Goal: Task Accomplishment & Management: Complete application form

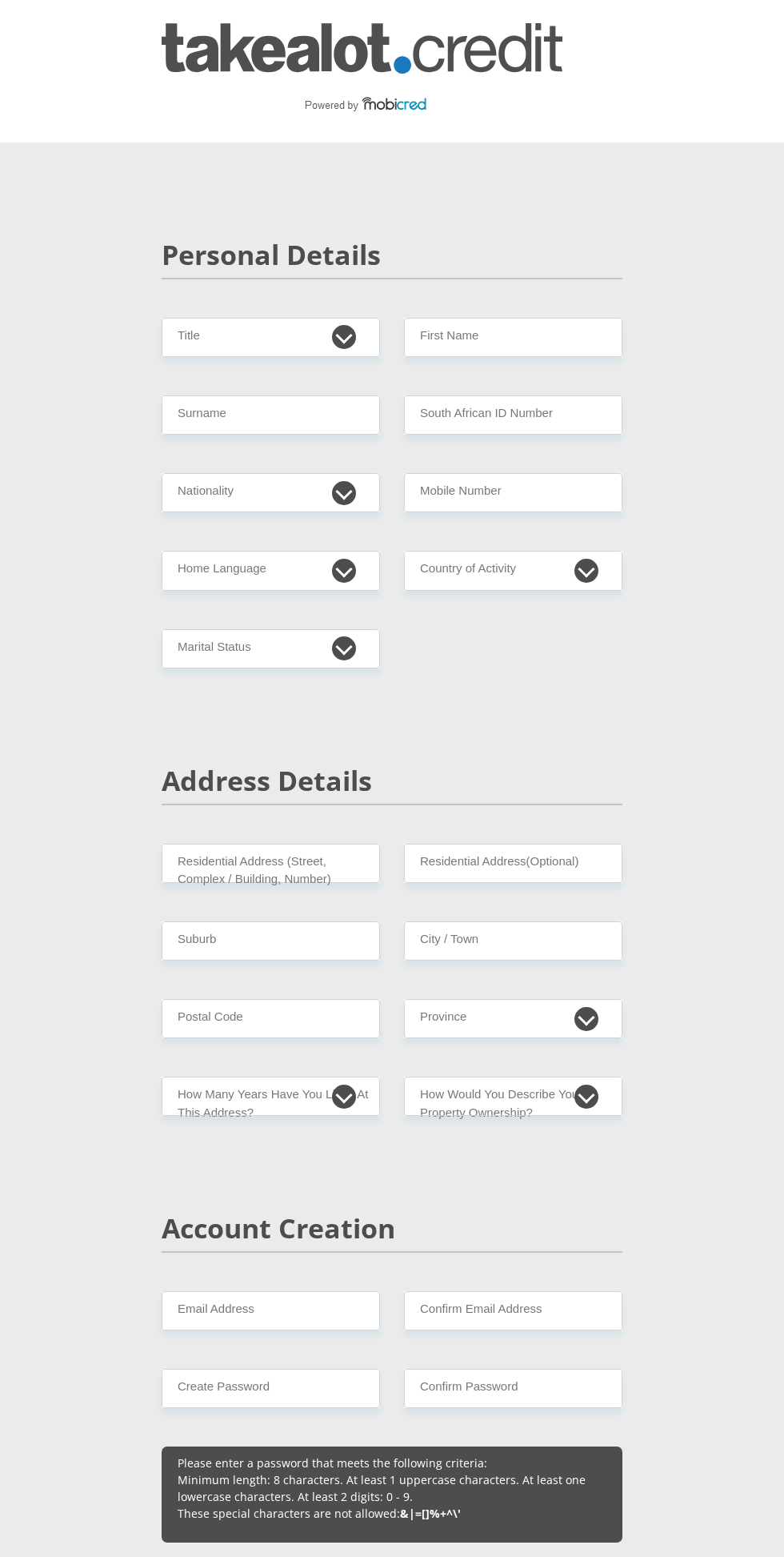
select select "Mr"
click at [572, 342] on input "First Name" at bounding box center [513, 337] width 218 height 40
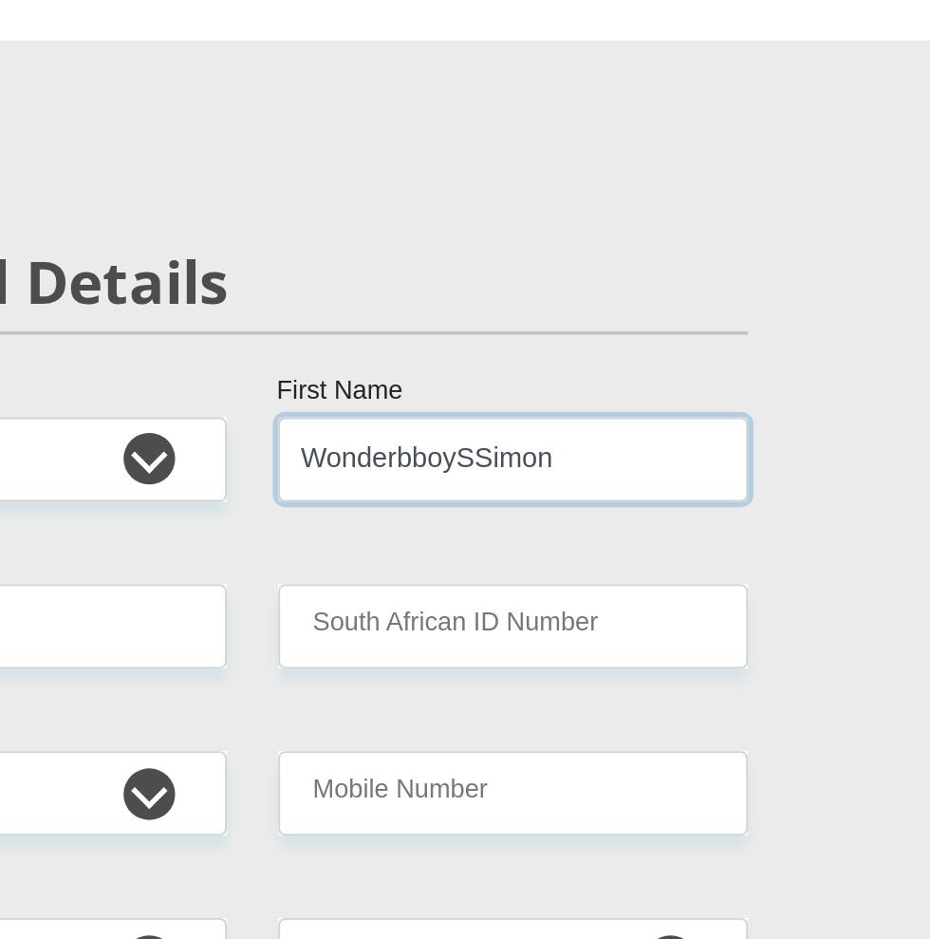
type input "WonderbboySSimon"
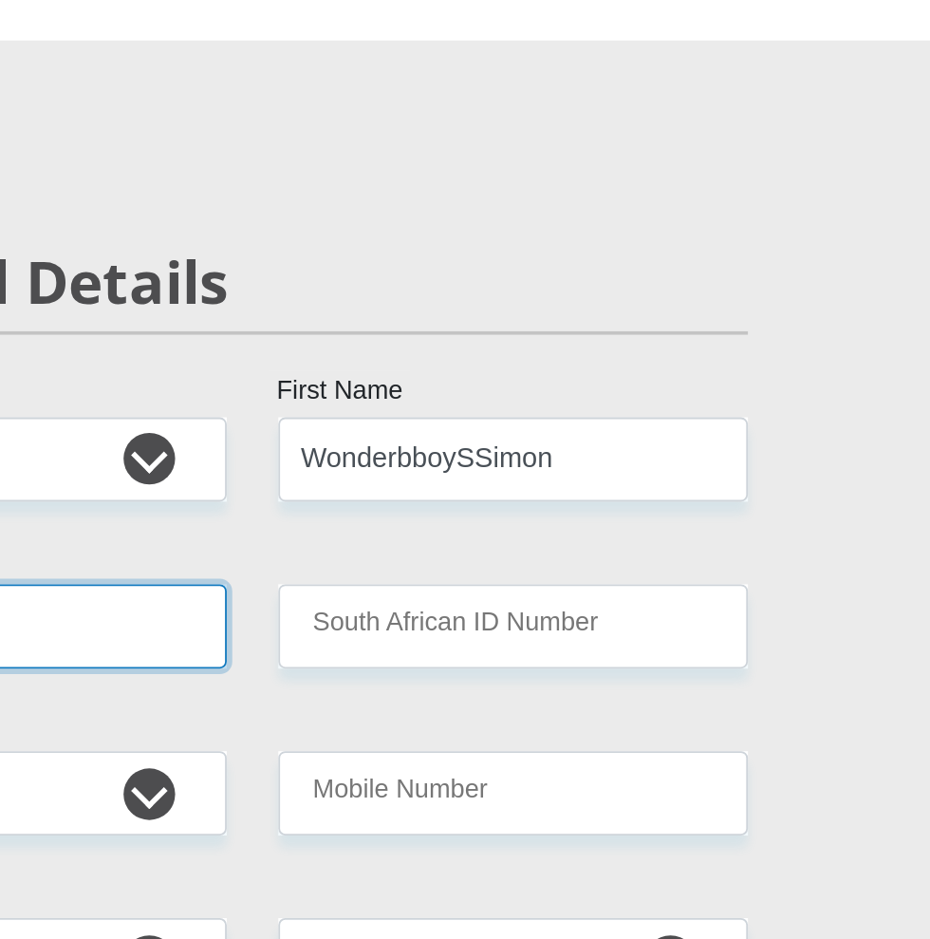
click at [398, 495] on input "Surname" at bounding box center [321, 492] width 259 height 47
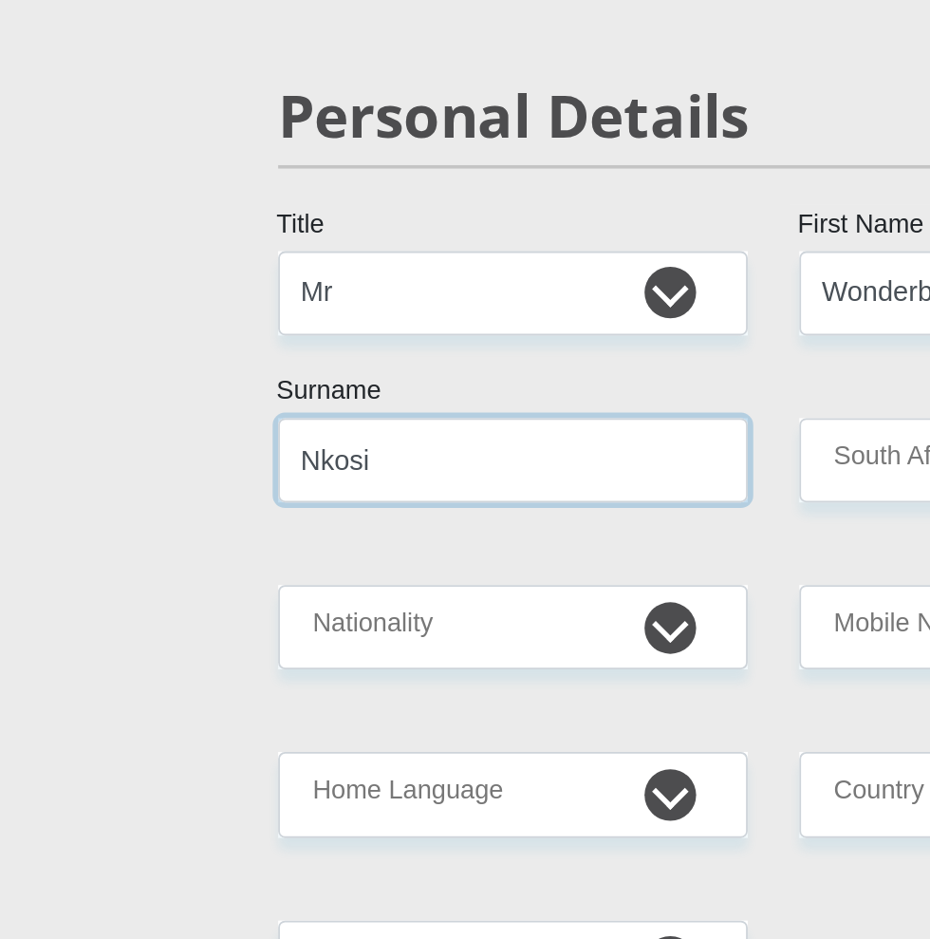
type input "Nkosi"
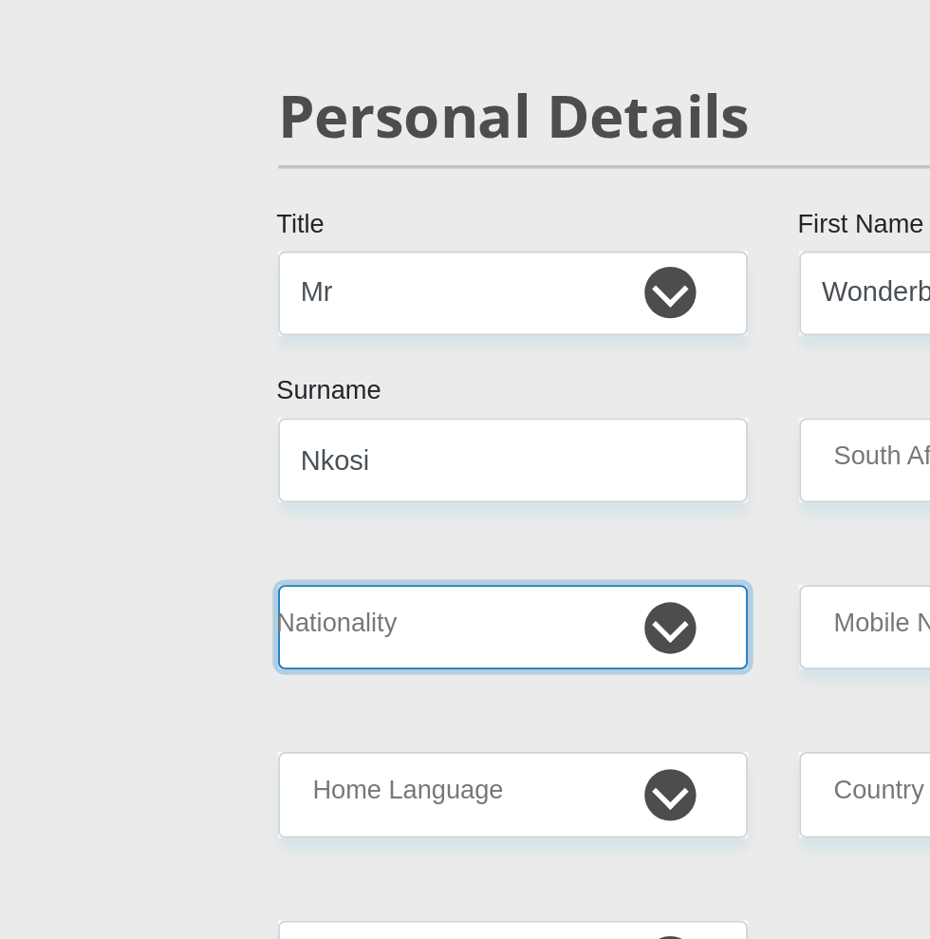
click at [372, 604] on select "South Africa Afghanistan Aland Islands Albania Algeria America Samoa American V…" at bounding box center [321, 584] width 259 height 47
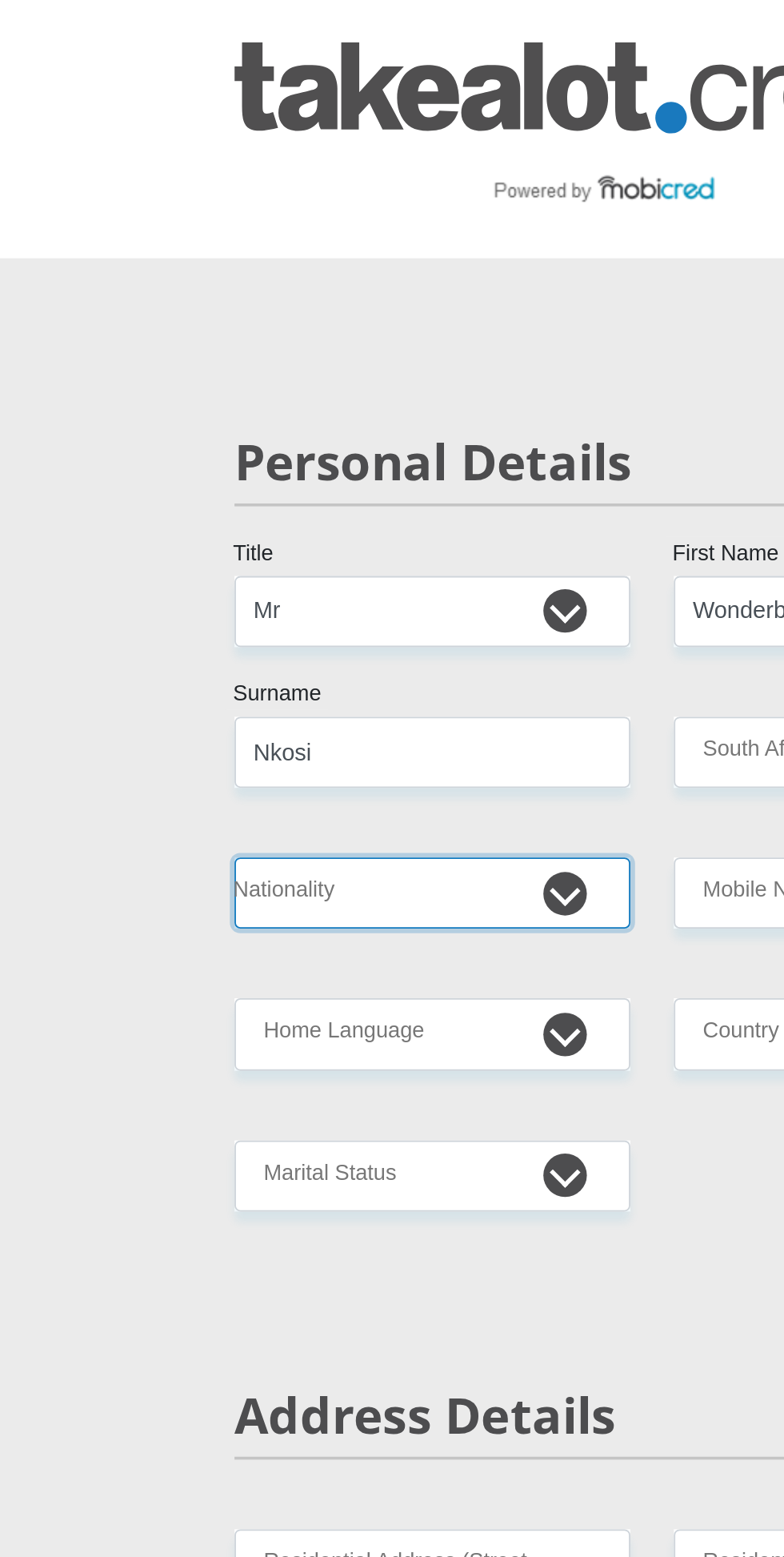
select select "ZAF"
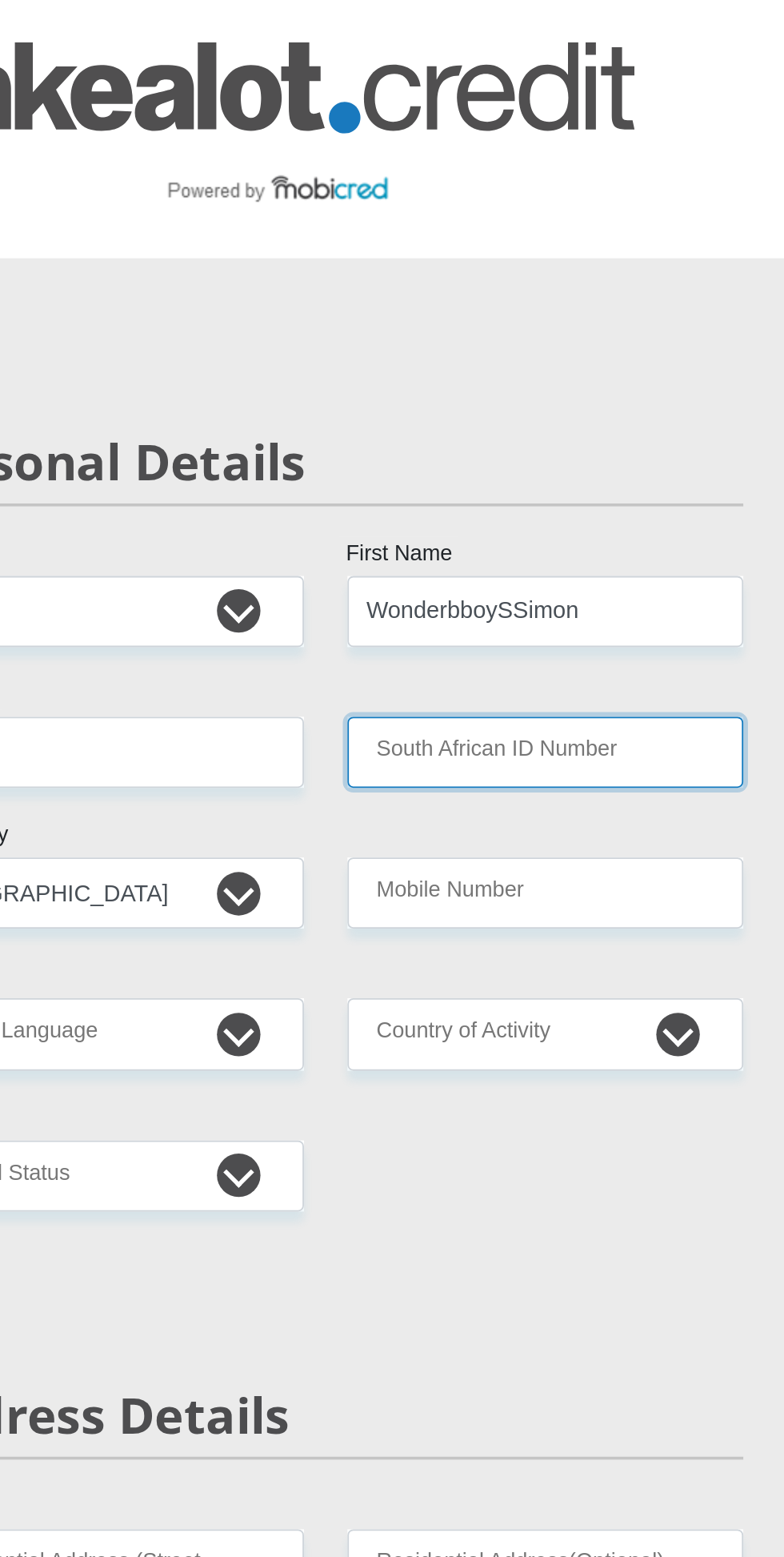
click at [557, 412] on input "South African ID Number" at bounding box center [513, 415] width 218 height 40
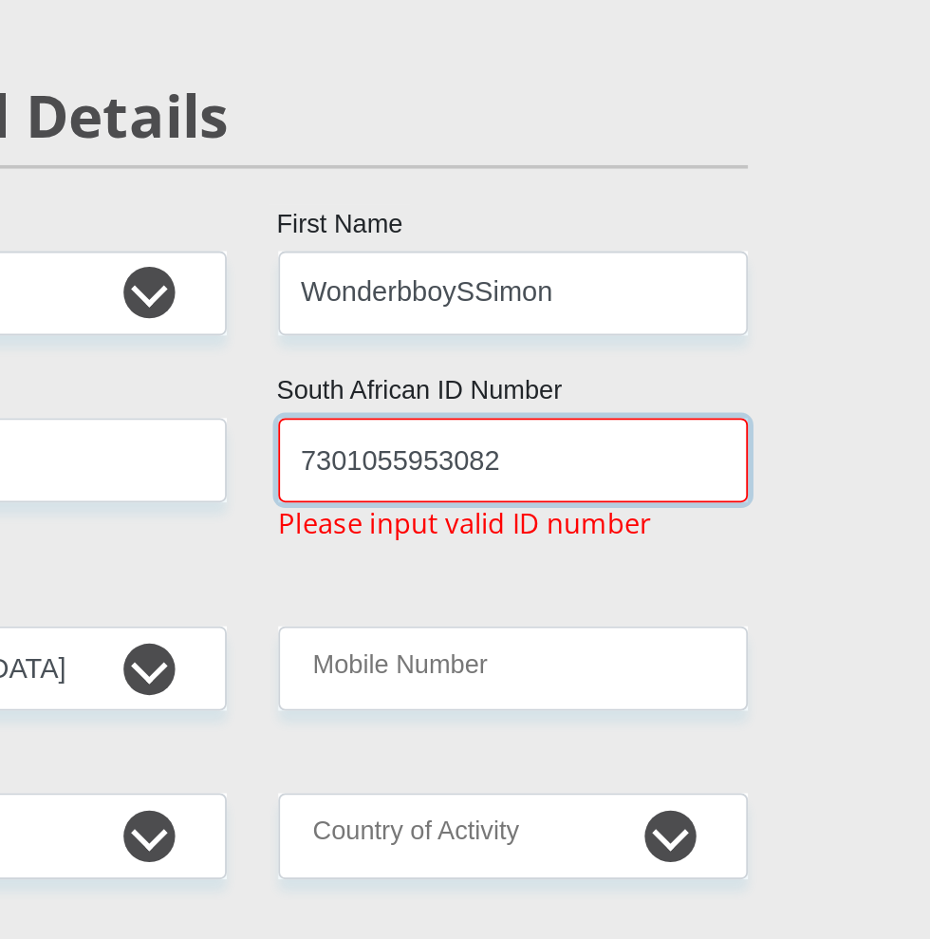
type input "7301055953082"
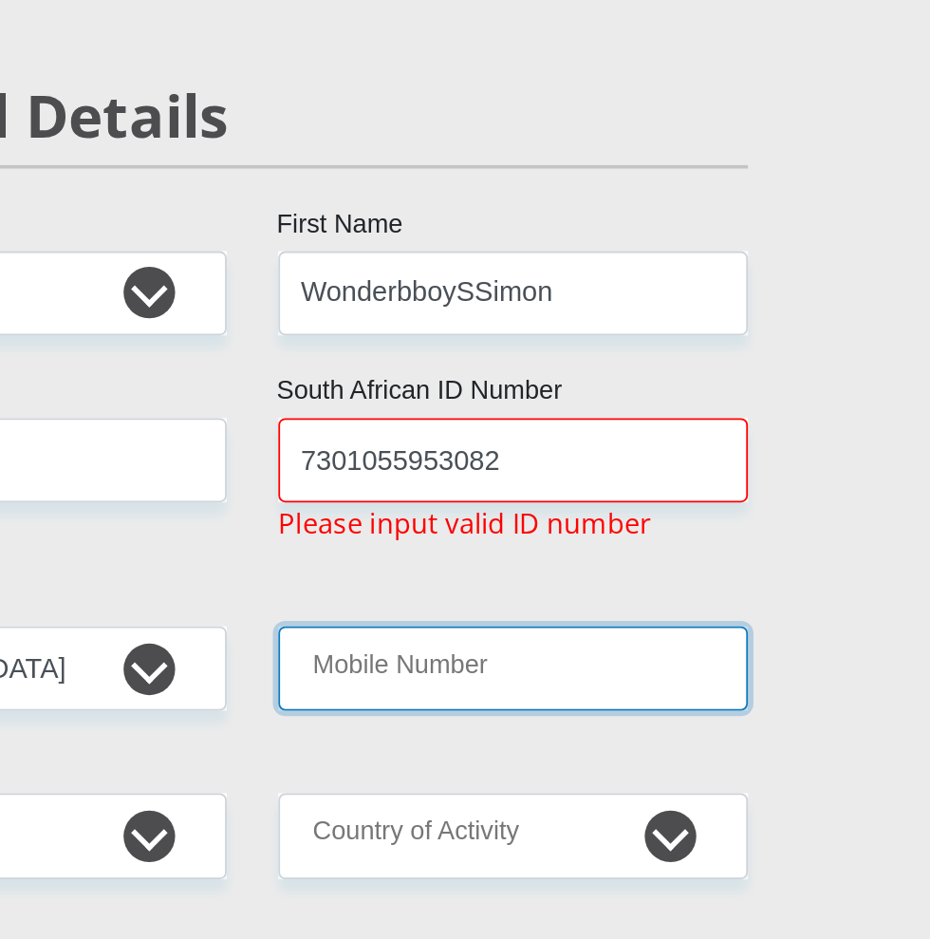
click at [668, 613] on input "Mobile Number" at bounding box center [608, 607] width 259 height 47
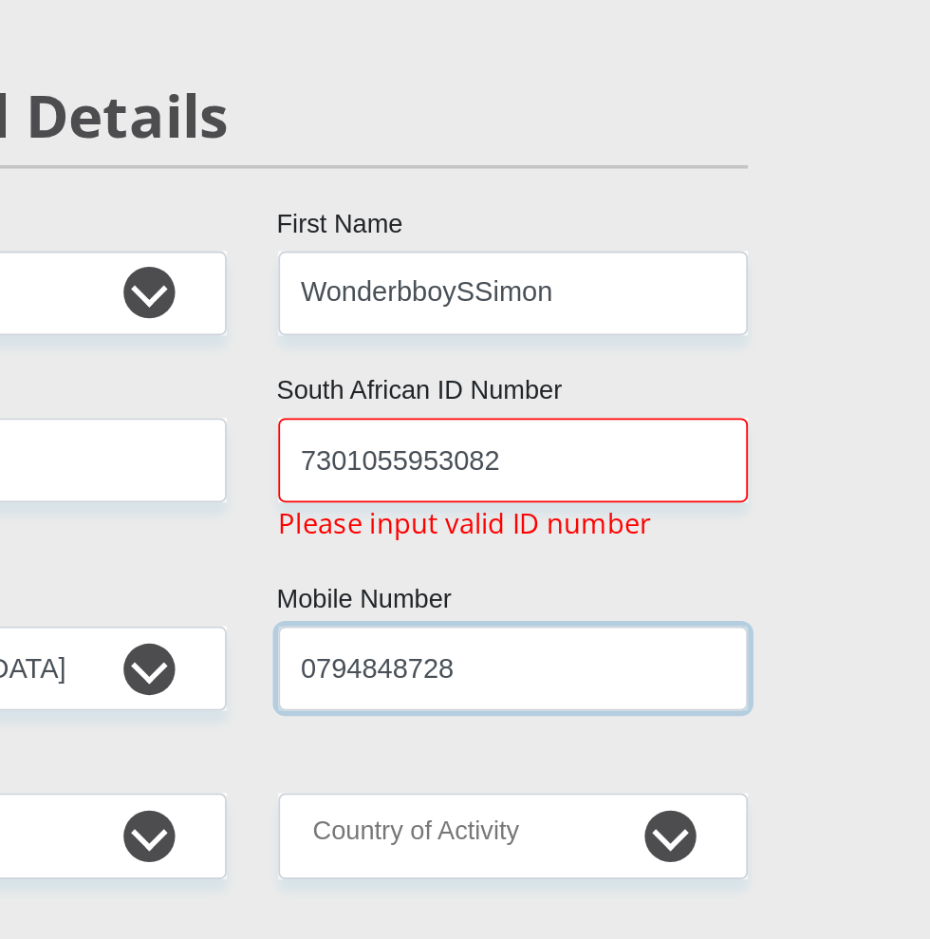
type input "0794848728"
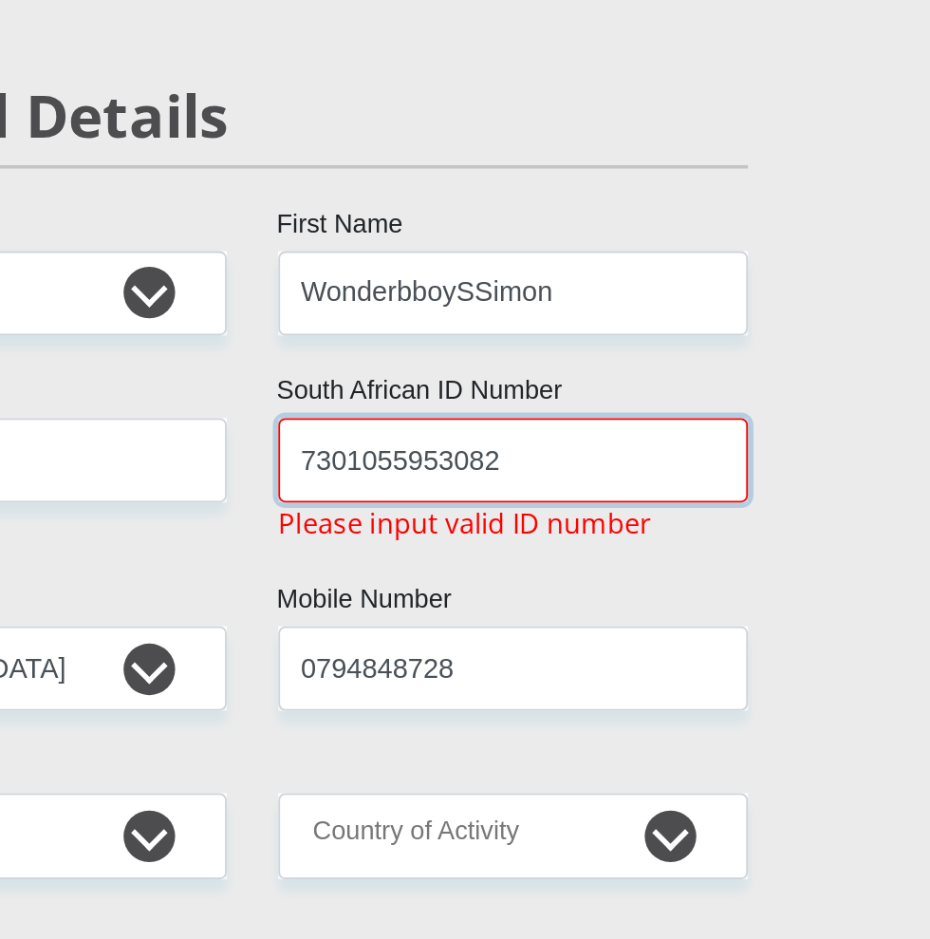
click at [625, 497] on input "7301055953082" at bounding box center [608, 492] width 259 height 47
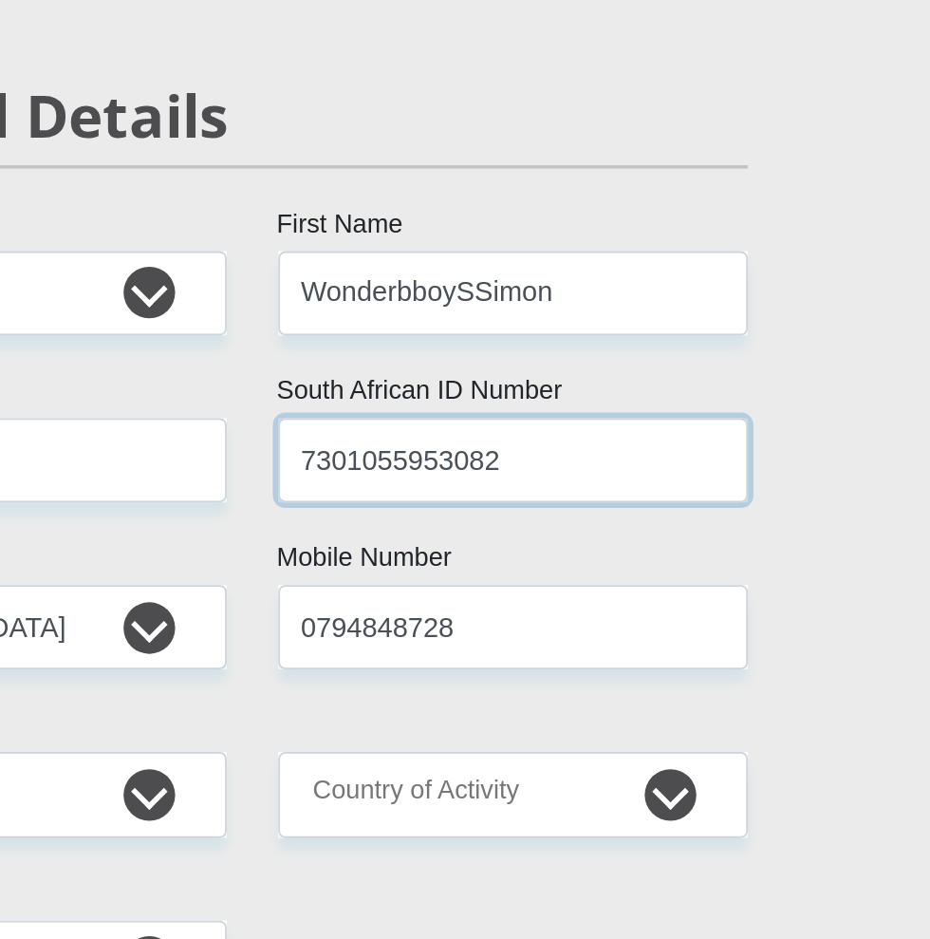
type input "7301055953082"
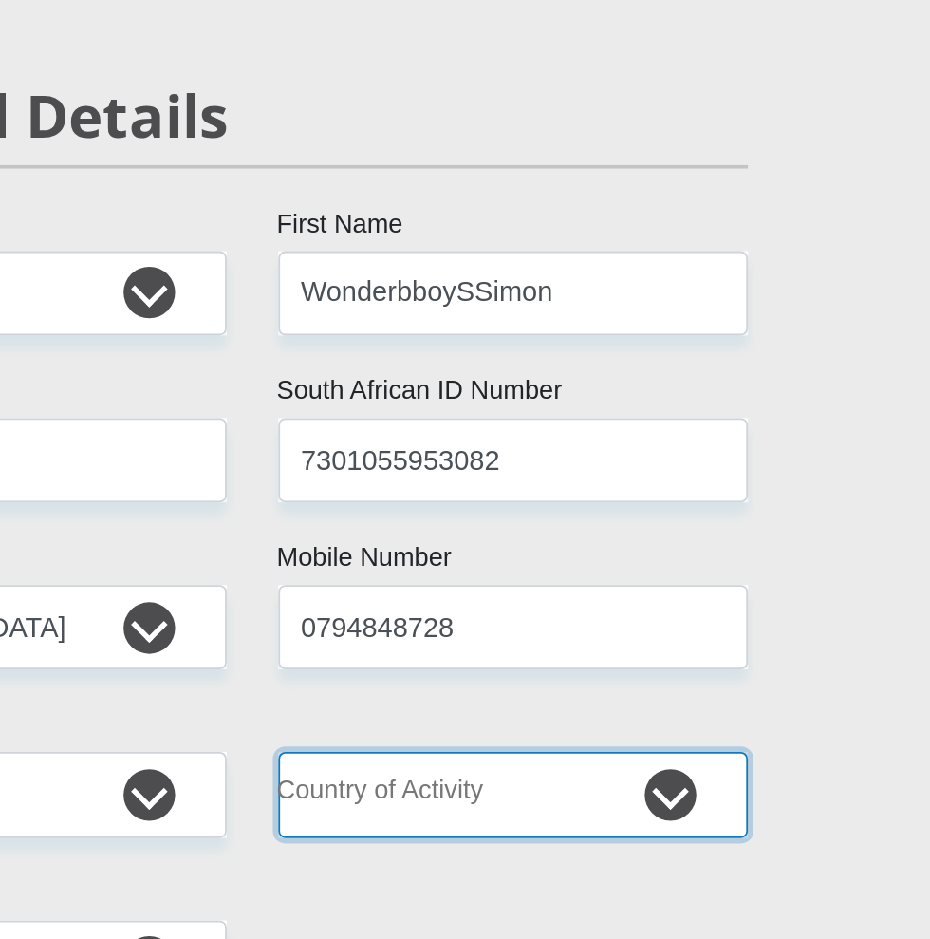
click at [700, 683] on select "South Africa Afghanistan Aland Islands Albania Algeria America Samoa American V…" at bounding box center [608, 676] width 259 height 47
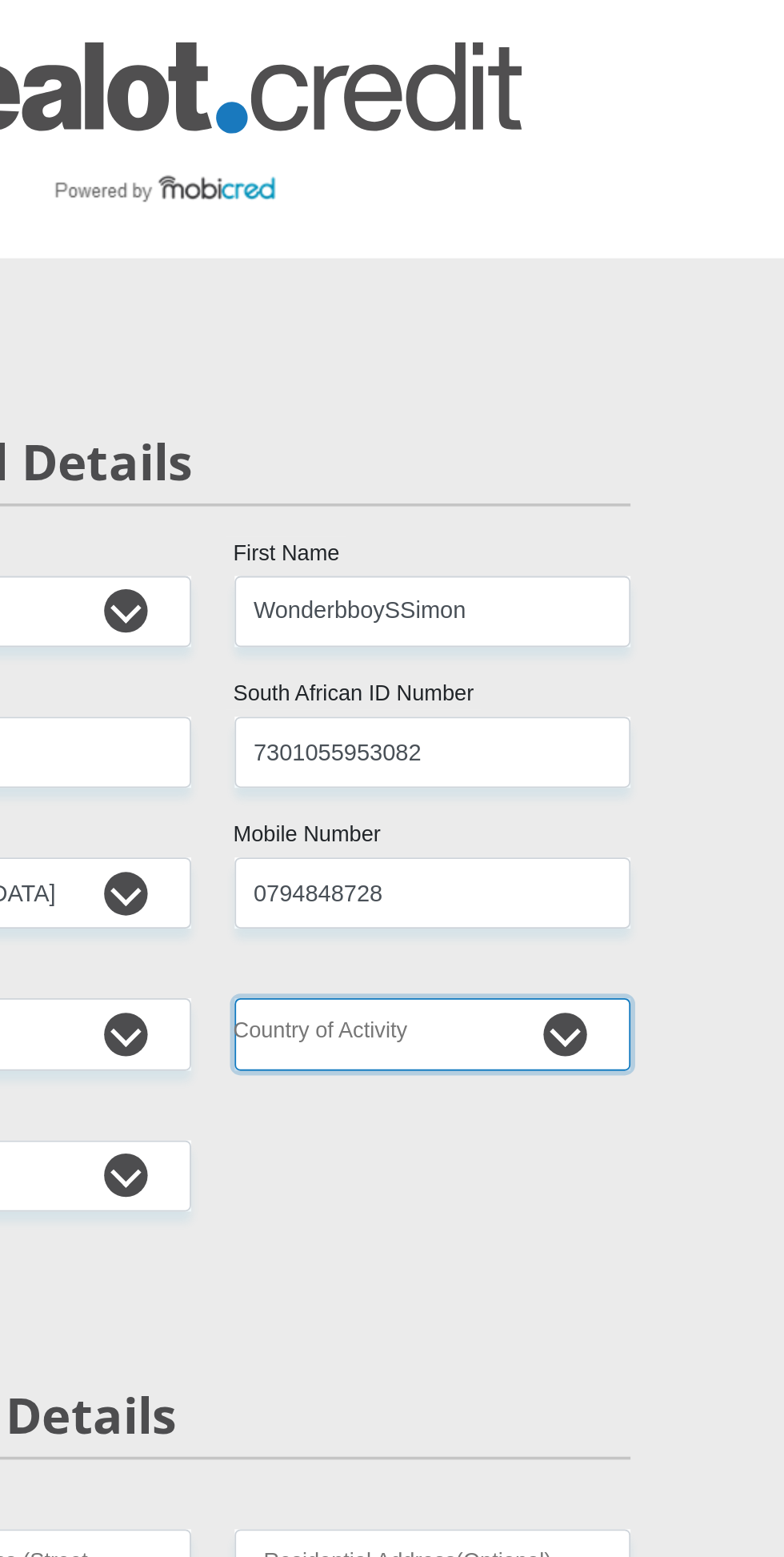
select select "ZAF"
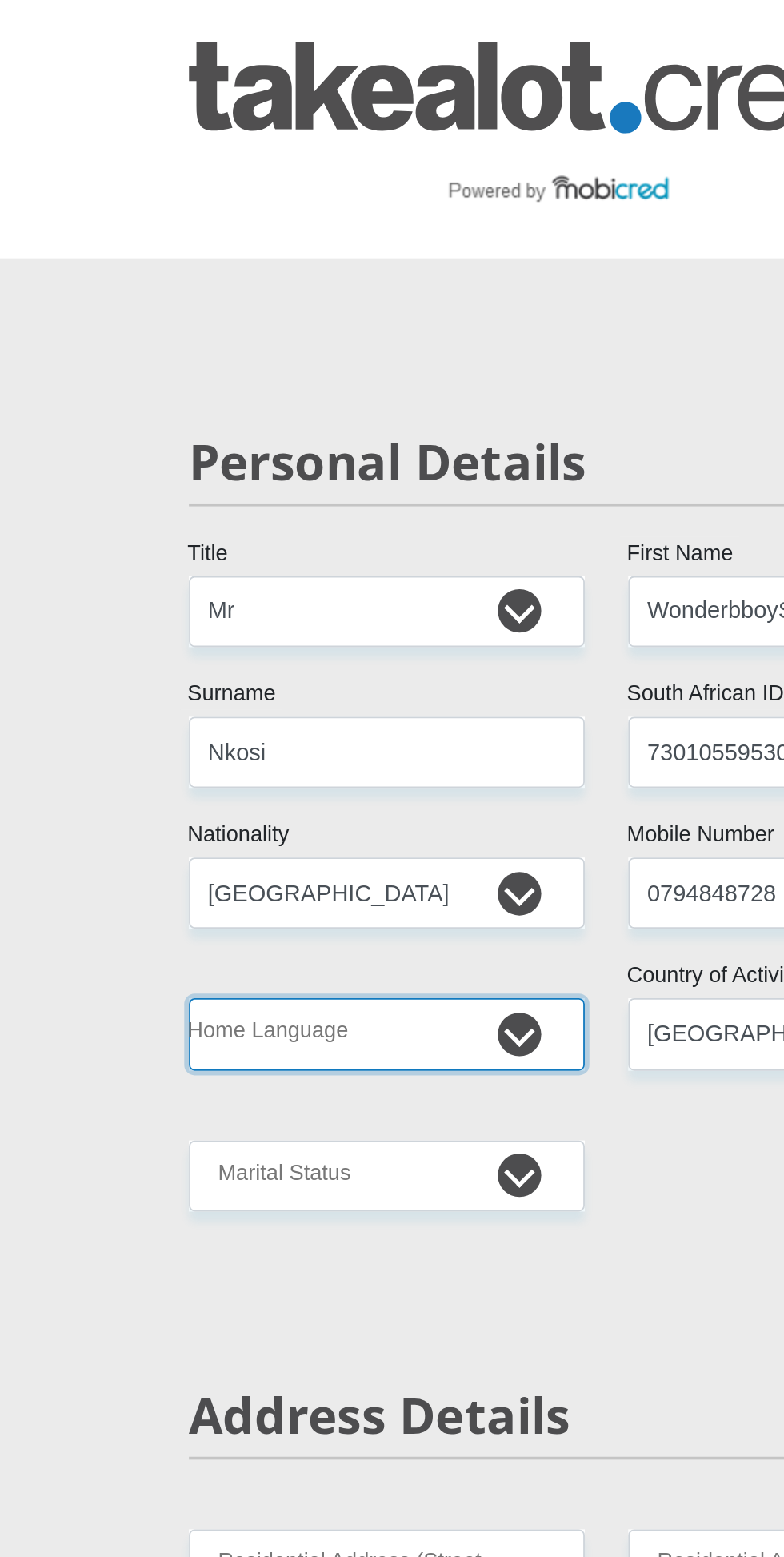
click at [349, 571] on select "Afrikaans English Sepedi South Ndebele Southern Sotho Swati Tsonga Tswana Venda…" at bounding box center [271, 570] width 218 height 40
select select "eng"
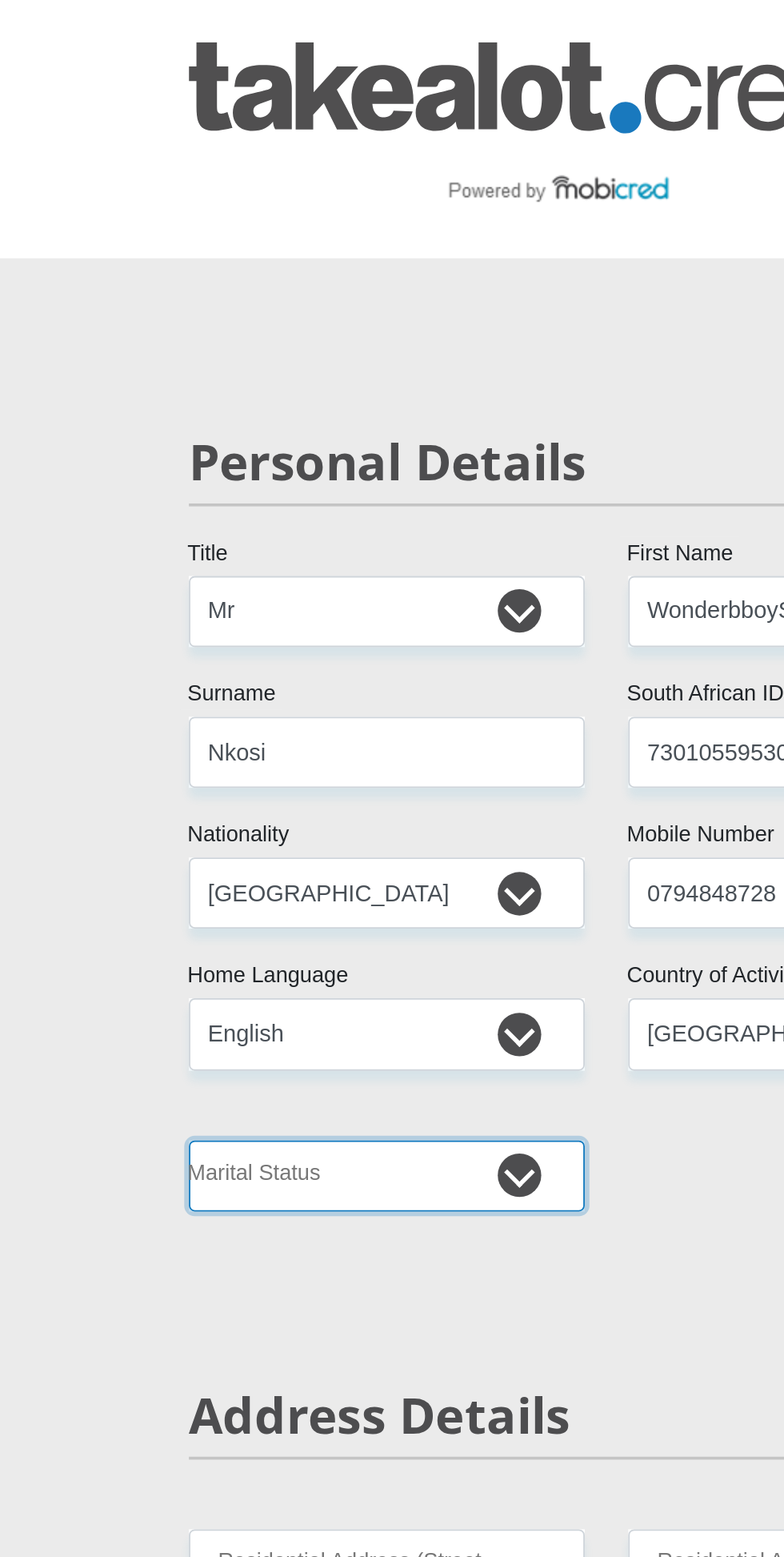
click at [347, 654] on select "Married ANC Single Divorced Widowed Married COP or Customary Law" at bounding box center [271, 649] width 218 height 40
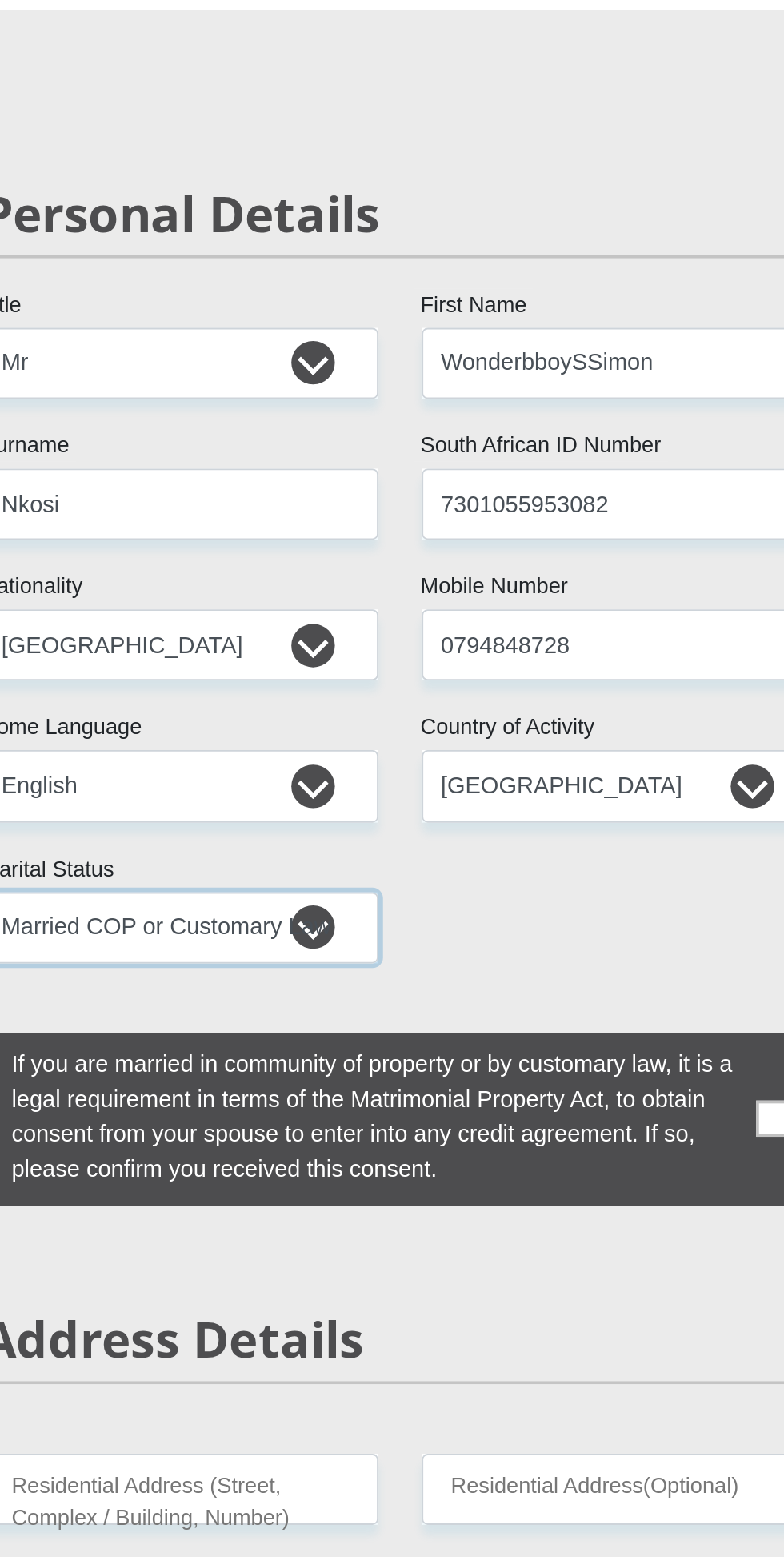
click at [343, 650] on select "Married ANC Single Divorced Widowed Married COP or Customary Law" at bounding box center [271, 649] width 218 height 40
select select "2"
